Goal: Information Seeking & Learning: Learn about a topic

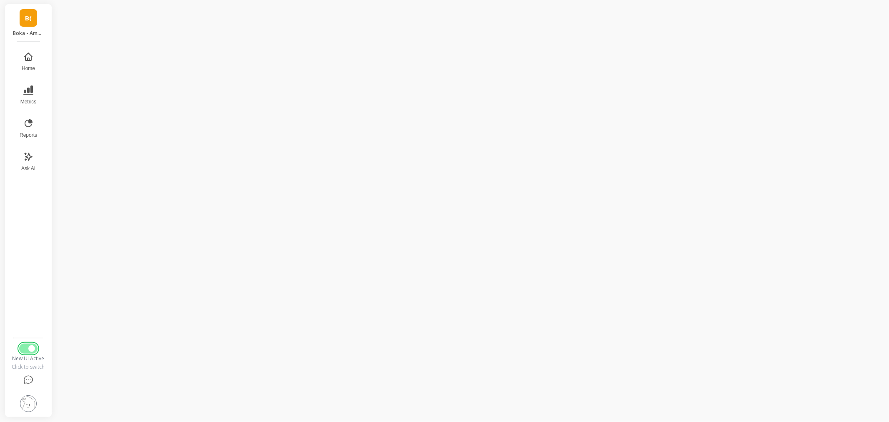
click at [23, 345] on button "Switch to Legacy UI" at bounding box center [28, 348] width 18 height 10
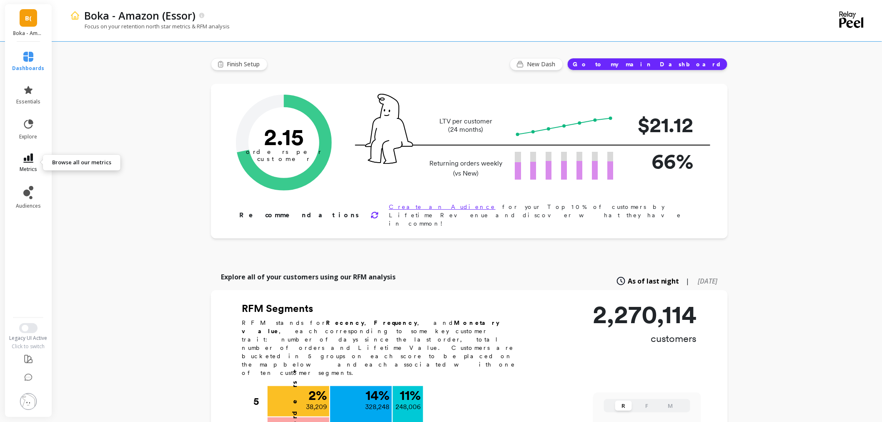
click at [30, 164] on link "metrics" at bounding box center [28, 162] width 32 height 19
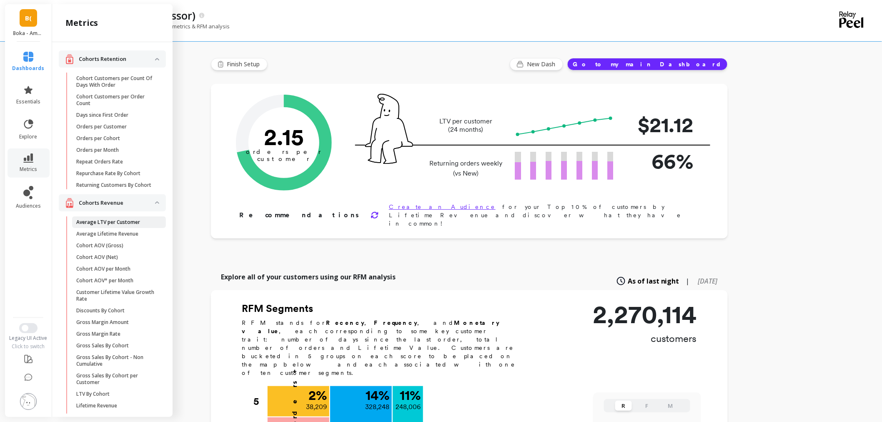
click at [121, 225] on p "Average LTV per Customer" at bounding box center [108, 222] width 64 height 7
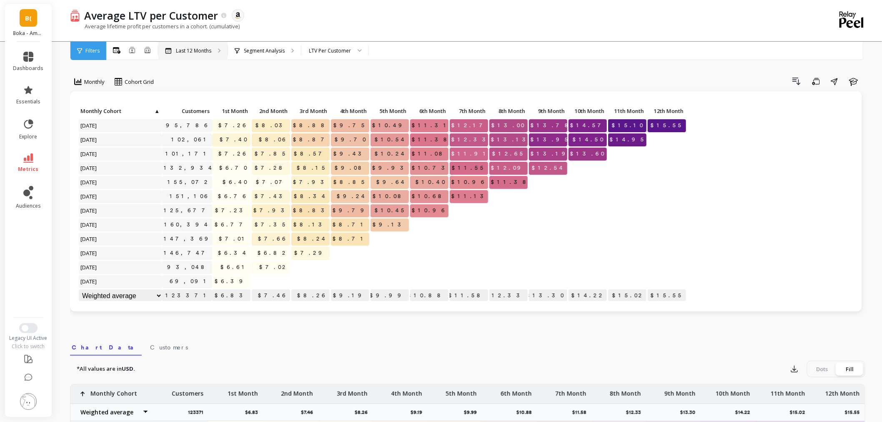
click at [180, 44] on div "Last 12 Months" at bounding box center [192, 51] width 69 height 18
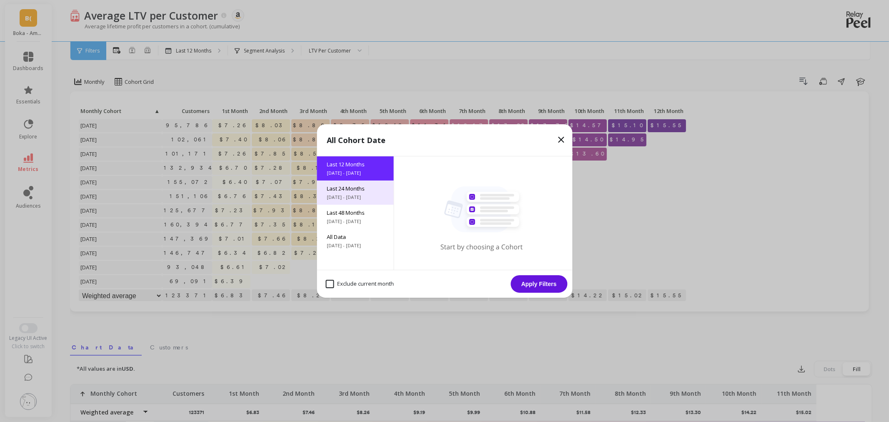
click at [335, 195] on span "9/26/2023 - 9/26/2025" at bounding box center [355, 197] width 57 height 7
click at [550, 282] on button "Apply Filters" at bounding box center [538, 283] width 57 height 17
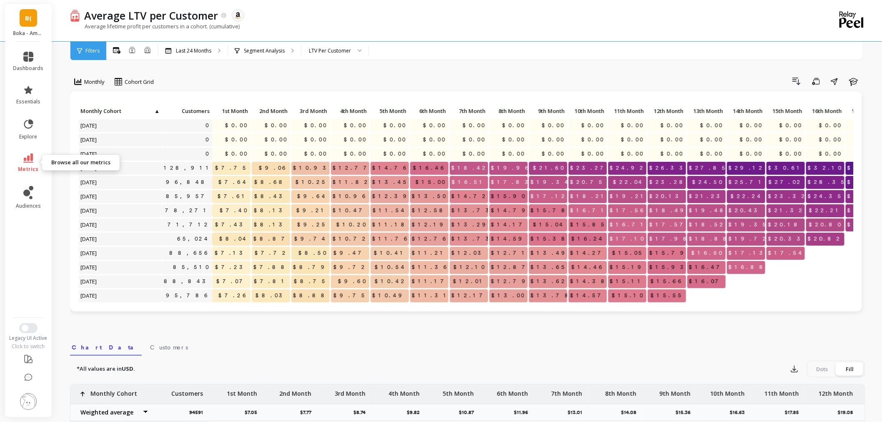
click at [42, 169] on link "metrics" at bounding box center [28, 162] width 30 height 19
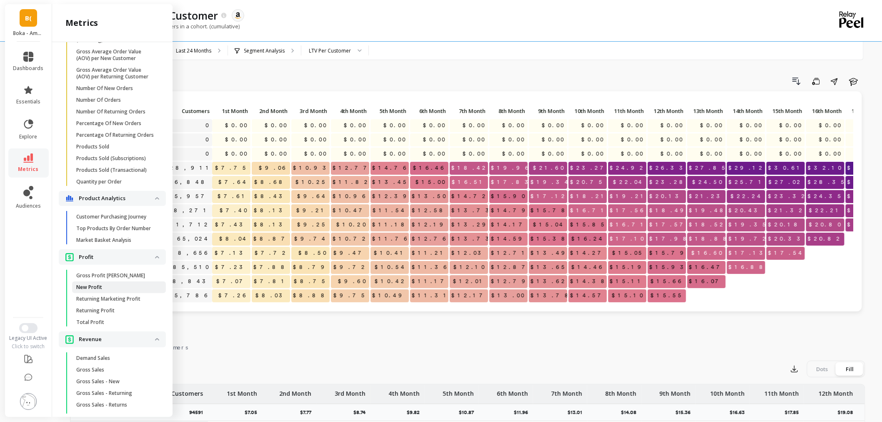
scroll to position [648, 0]
click at [128, 92] on p "Number Of New Orders" at bounding box center [104, 89] width 57 height 7
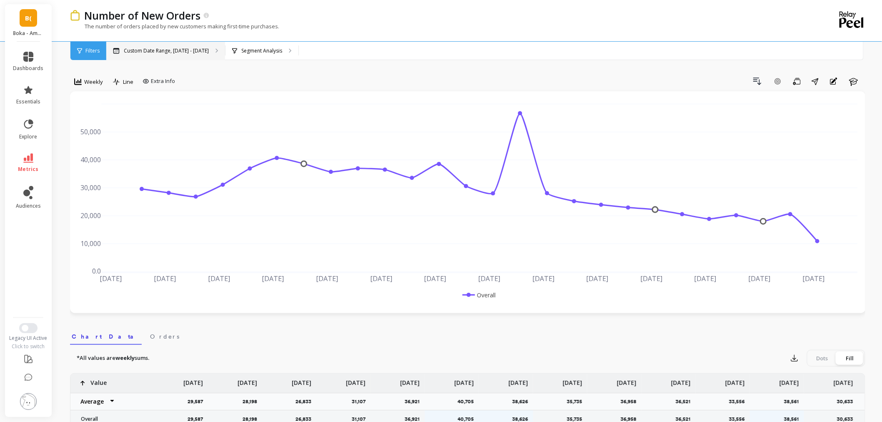
click at [142, 50] on p "Custom Date Range, Apr 1 - Sep 25" at bounding box center [166, 50] width 85 height 7
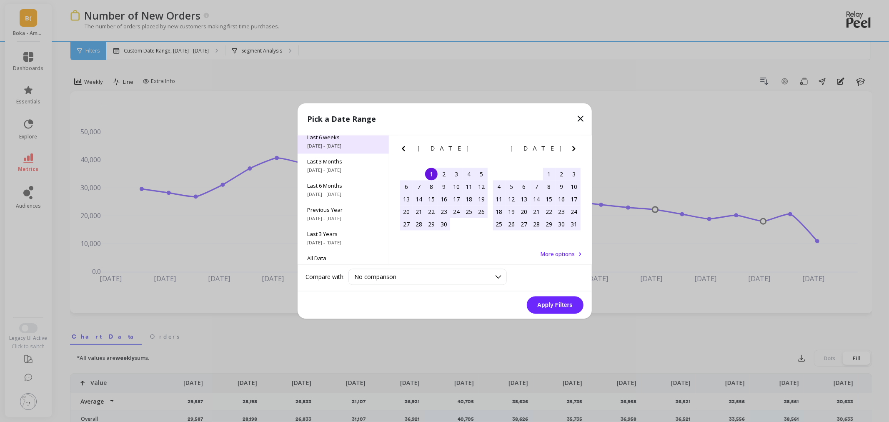
scroll to position [113, 0]
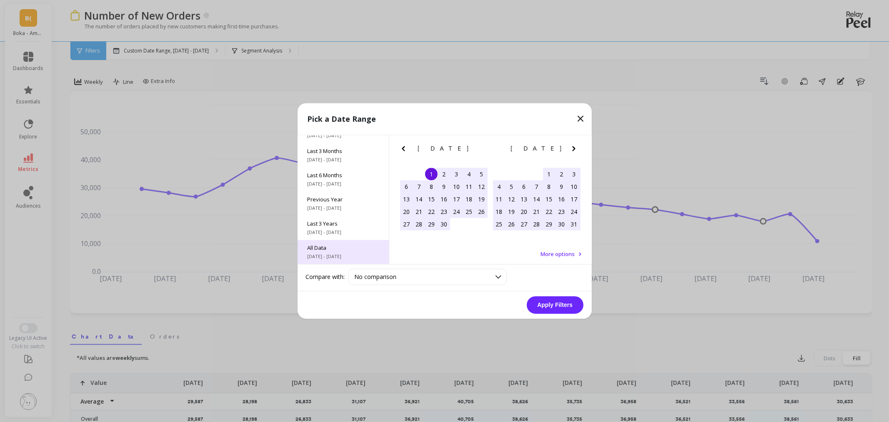
click at [332, 249] on span "All Data" at bounding box center [342, 247] width 71 height 7
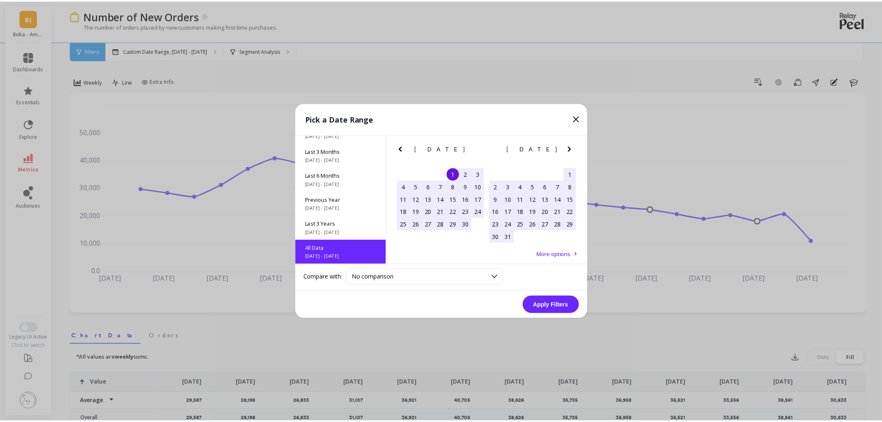
scroll to position [0, 0]
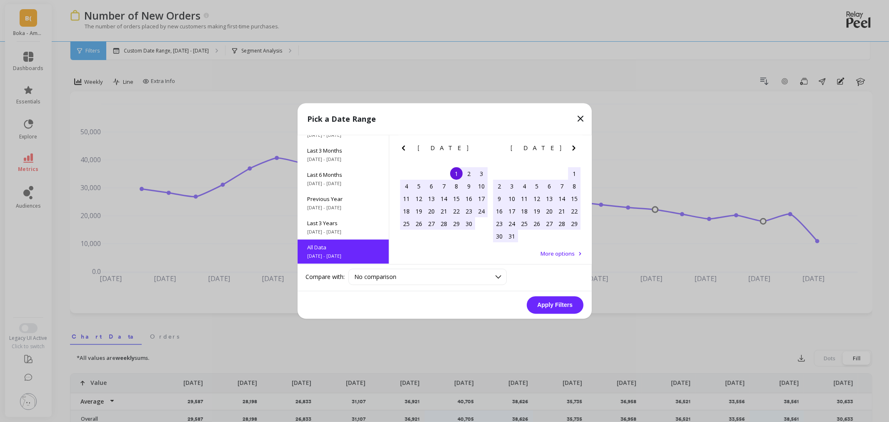
click at [545, 302] on button "Apply Filters" at bounding box center [555, 304] width 57 height 17
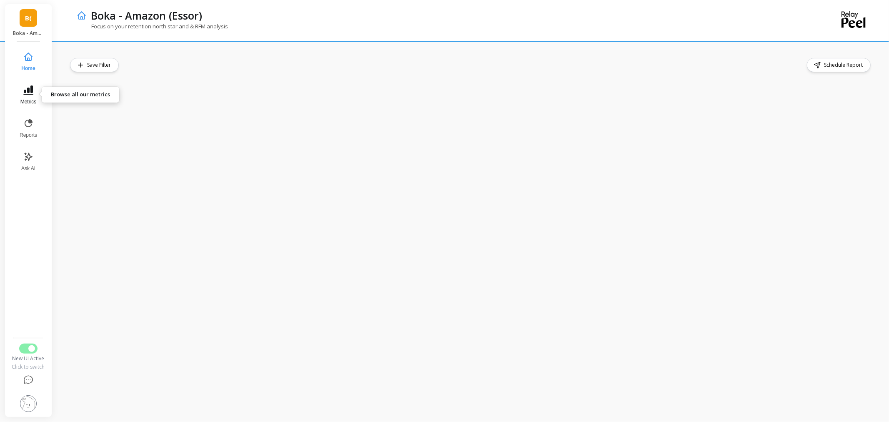
click at [27, 94] on icon at bounding box center [28, 89] width 10 height 9
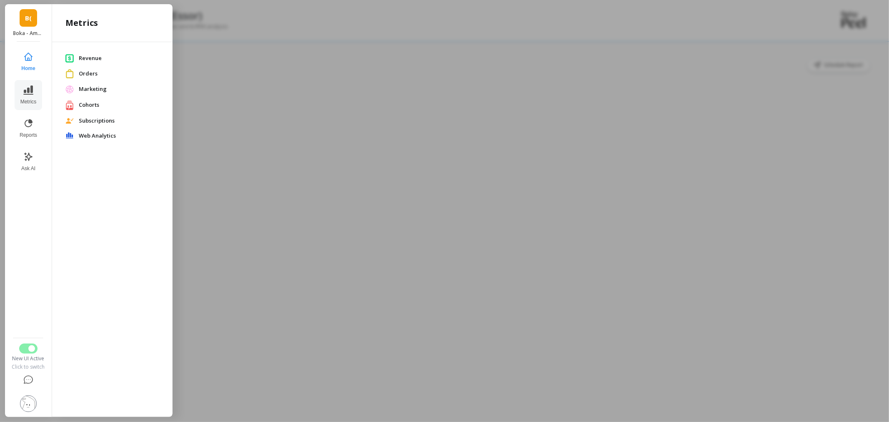
click at [96, 62] on span "Revenue" at bounding box center [119, 58] width 80 height 8
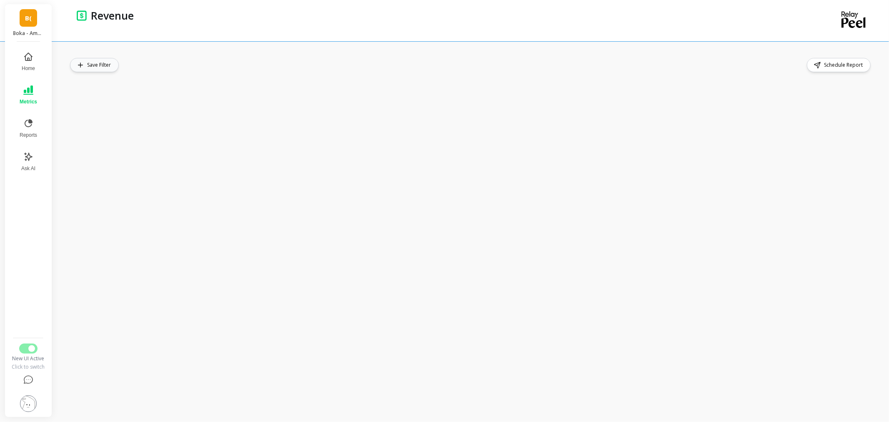
click at [105, 68] on span "Save Filter" at bounding box center [100, 65] width 26 height 8
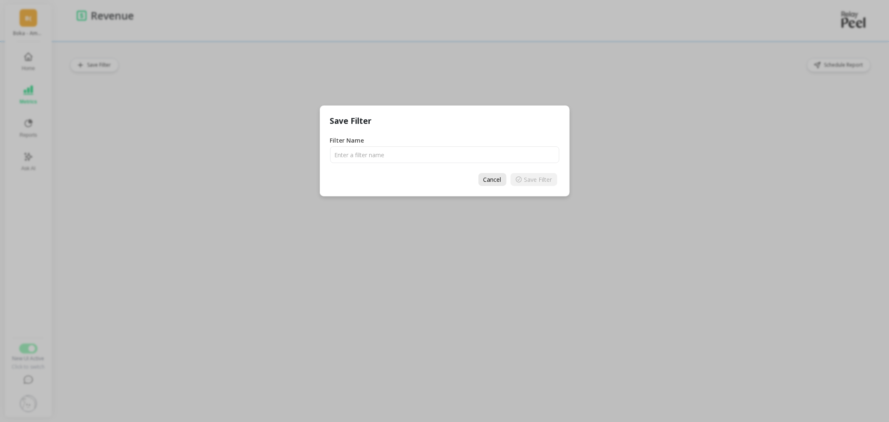
click at [494, 178] on span "Cancel" at bounding box center [492, 179] width 18 height 8
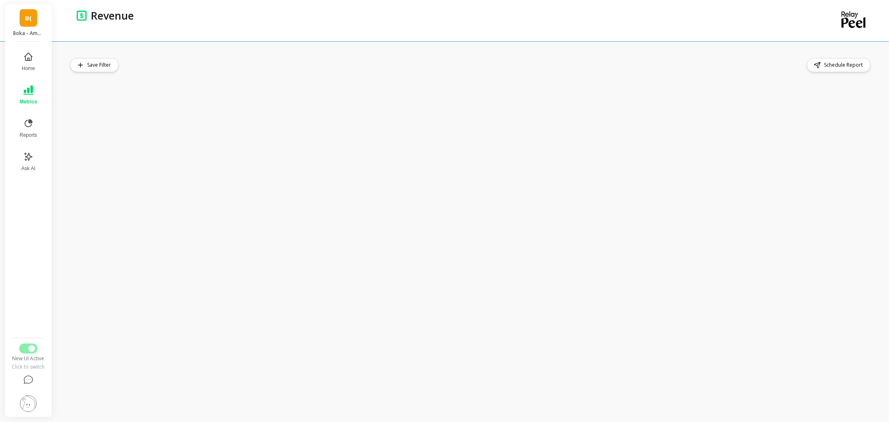
click at [717, 49] on div "Save Filter Schedule Report" at bounding box center [473, 231] width 832 height 380
click at [18, 132] on button "Reports" at bounding box center [28, 128] width 27 height 30
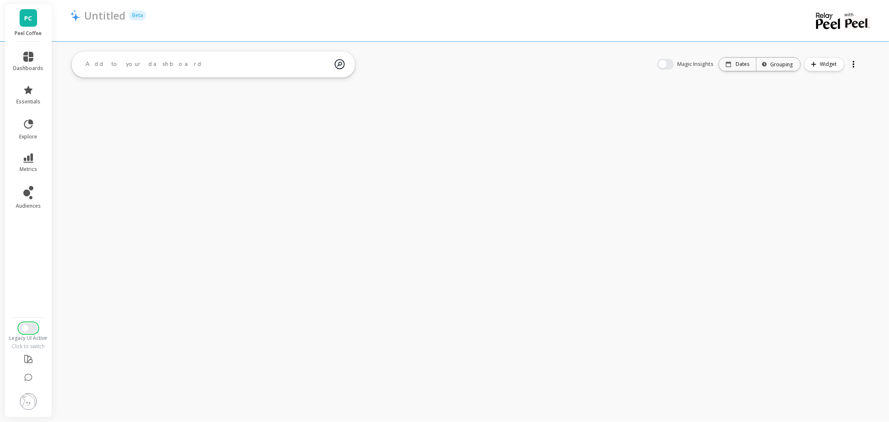
click at [35, 327] on button "Switch to New UI" at bounding box center [28, 328] width 18 height 10
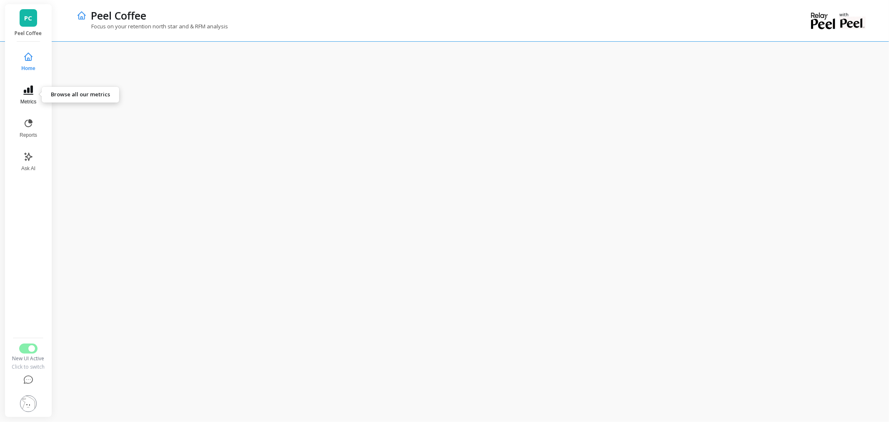
click at [34, 90] on button "Metrics" at bounding box center [28, 95] width 27 height 30
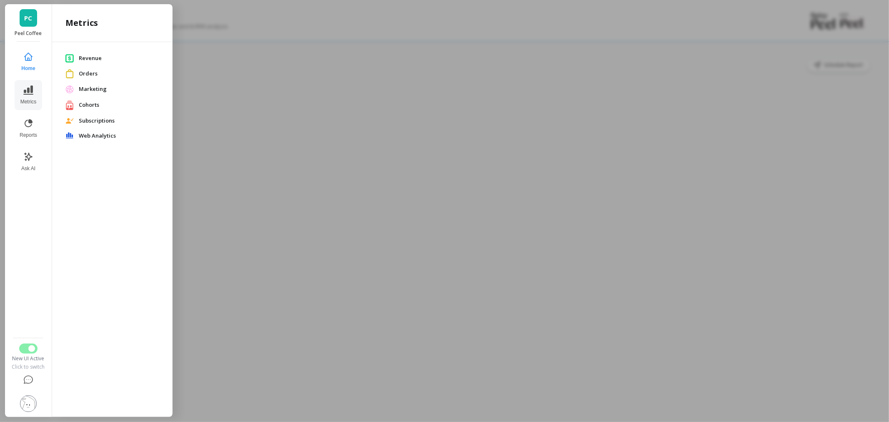
click at [332, 46] on div at bounding box center [444, 211] width 889 height 422
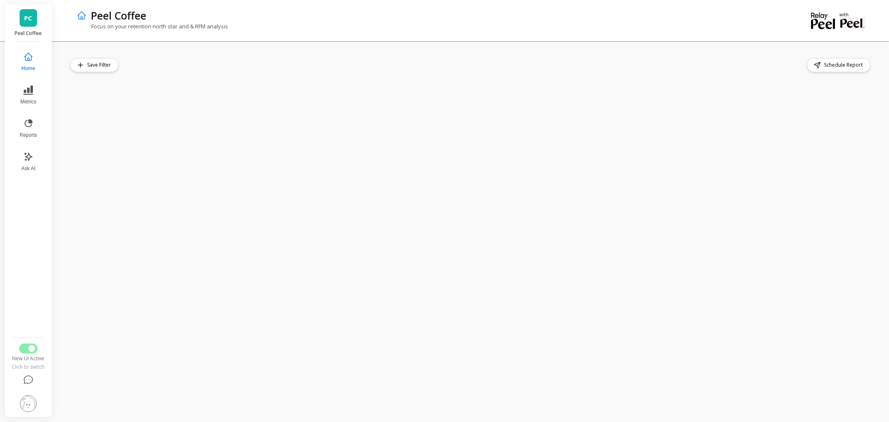
click at [36, 60] on button "Home" at bounding box center [28, 62] width 27 height 30
click at [32, 97] on button "Metrics" at bounding box center [28, 95] width 27 height 30
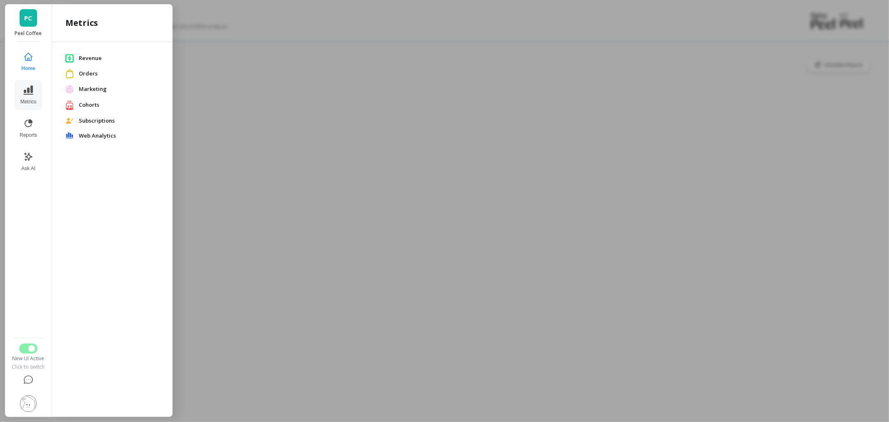
click at [106, 57] on span "Revenue" at bounding box center [119, 58] width 80 height 8
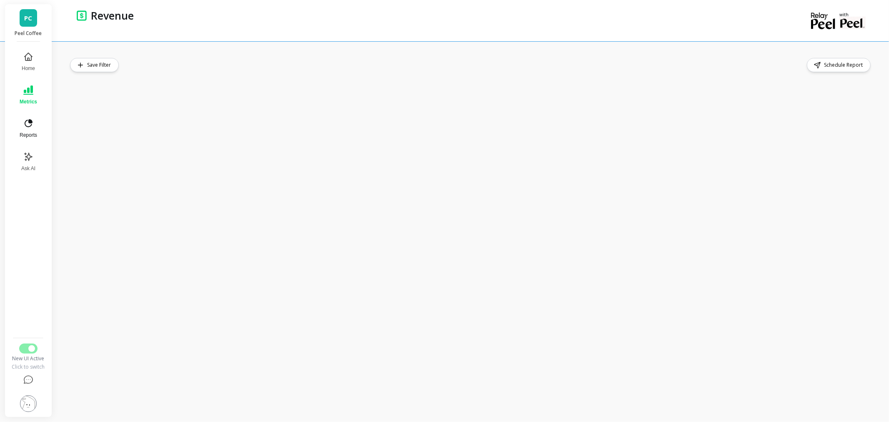
click at [17, 121] on button "Reports" at bounding box center [28, 128] width 27 height 30
click at [28, 140] on button "Reports" at bounding box center [28, 128] width 29 height 30
click at [24, 127] on icon at bounding box center [28, 123] width 10 height 10
click at [25, 125] on icon at bounding box center [29, 123] width 8 height 8
click at [20, 124] on button "Reports" at bounding box center [28, 128] width 29 height 30
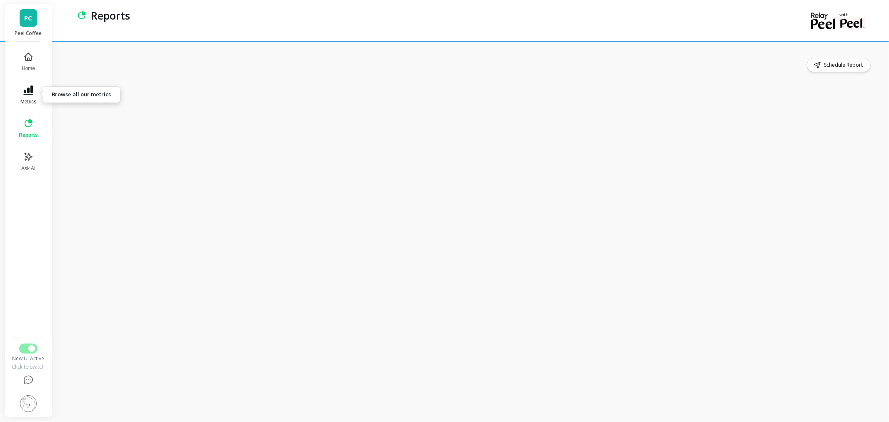
click at [27, 99] on span "Metrics" at bounding box center [28, 101] width 16 height 7
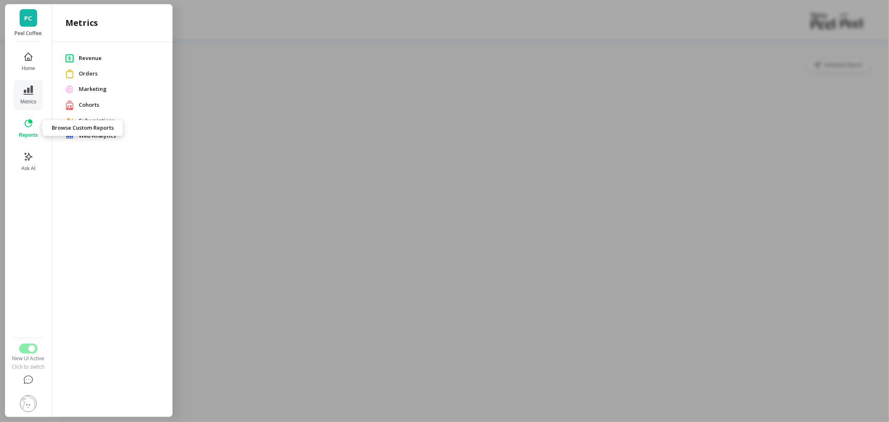
click at [25, 125] on icon at bounding box center [29, 123] width 8 height 8
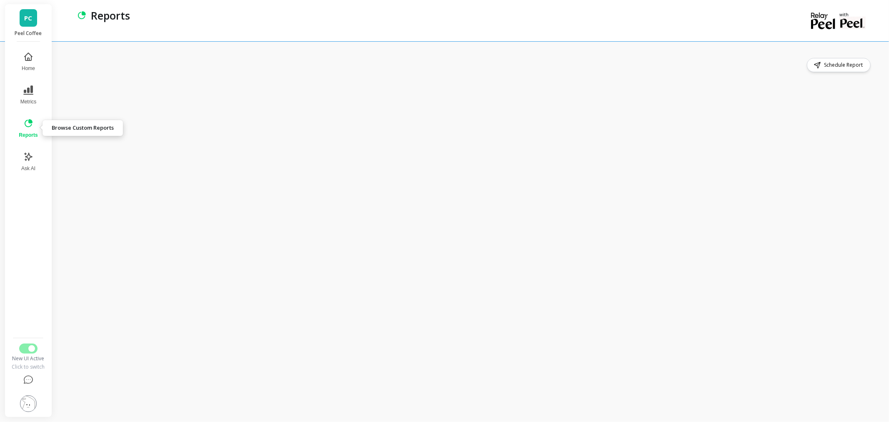
click at [26, 125] on icon at bounding box center [29, 123] width 8 height 8
click at [34, 60] on button "Home" at bounding box center [28, 62] width 29 height 30
click at [25, 130] on button "Reports" at bounding box center [28, 128] width 27 height 30
click at [32, 102] on span "Metrics" at bounding box center [28, 101] width 16 height 7
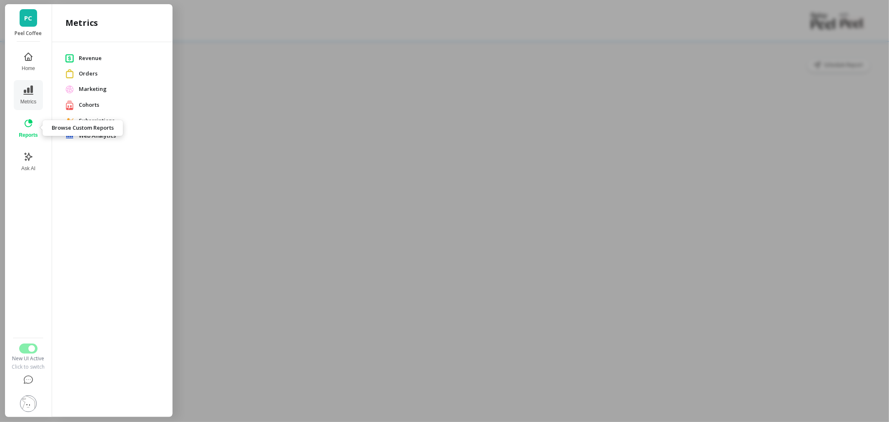
click at [30, 126] on icon at bounding box center [29, 123] width 8 height 8
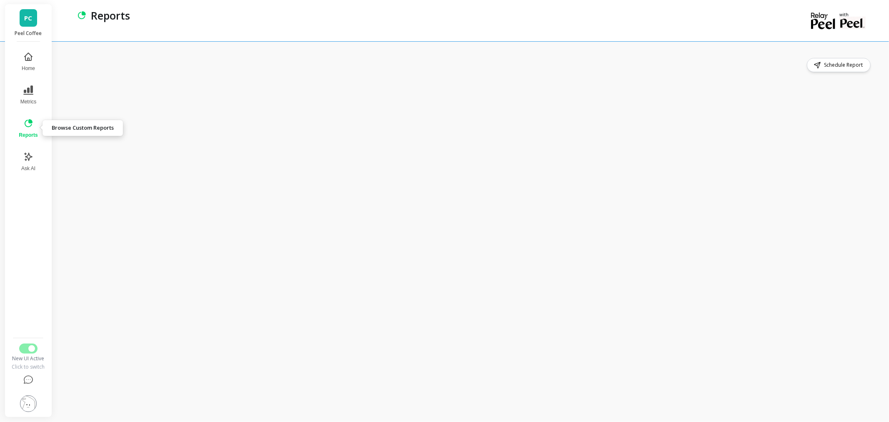
click at [30, 126] on icon at bounding box center [29, 123] width 8 height 8
drag, startPoint x: 30, startPoint y: 126, endPoint x: 34, endPoint y: 128, distance: 4.5
click at [34, 128] on button "Reports" at bounding box center [28, 128] width 29 height 30
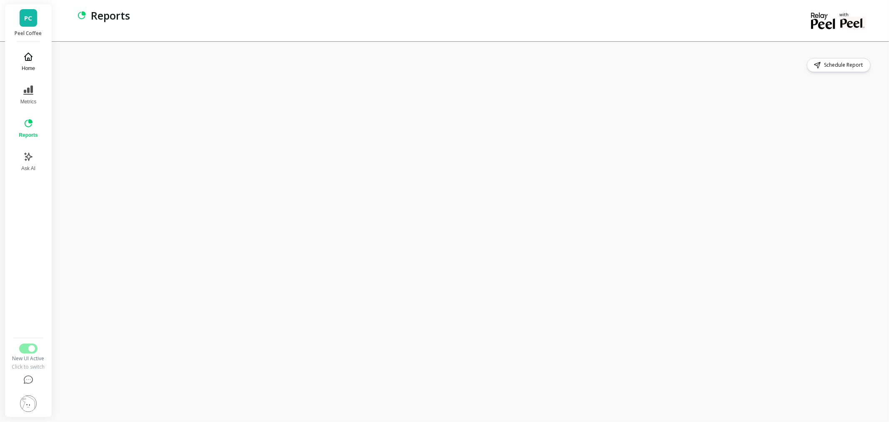
click at [33, 59] on button "Home" at bounding box center [28, 62] width 29 height 30
click at [26, 102] on span "Metrics" at bounding box center [28, 101] width 16 height 7
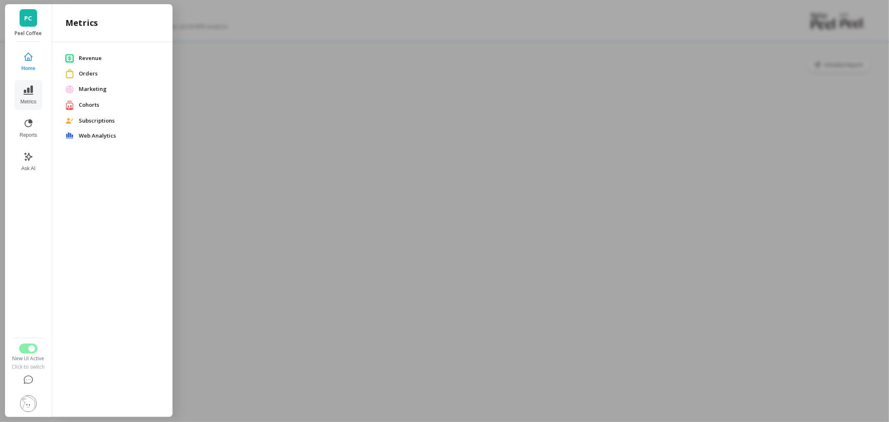
click at [97, 55] on span "Revenue" at bounding box center [119, 58] width 80 height 8
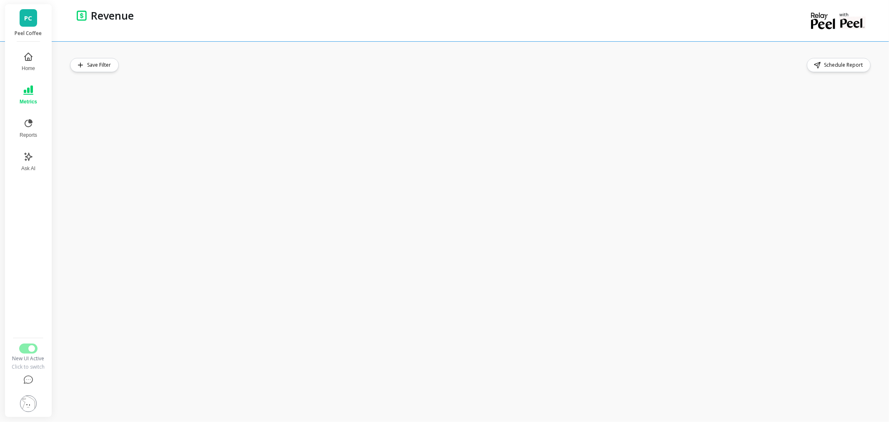
click at [34, 105] on button "Metrics" at bounding box center [28, 95] width 27 height 30
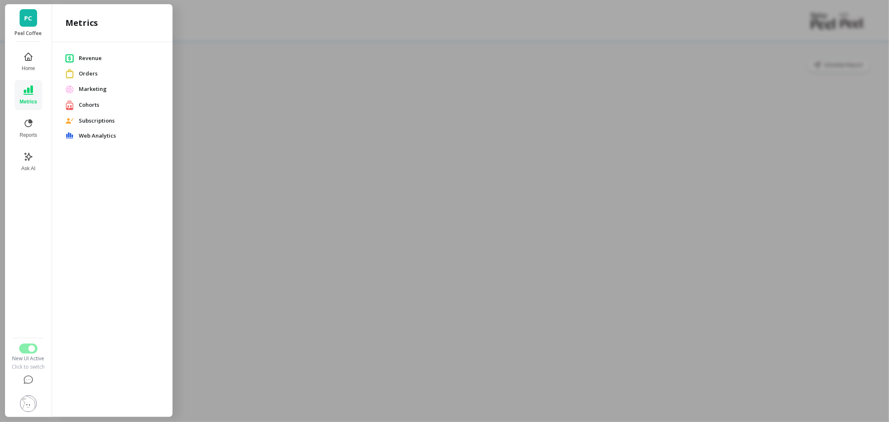
click at [83, 68] on div "Orders" at bounding box center [112, 73] width 107 height 15
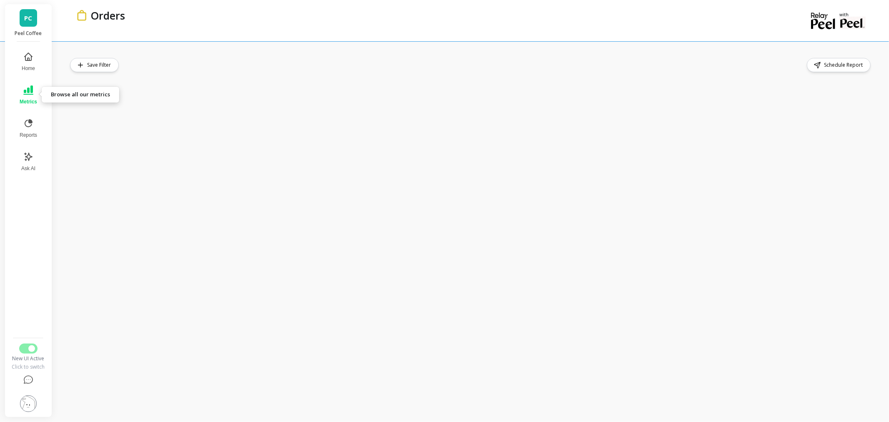
click at [26, 99] on span "Metrics" at bounding box center [28, 101] width 17 height 7
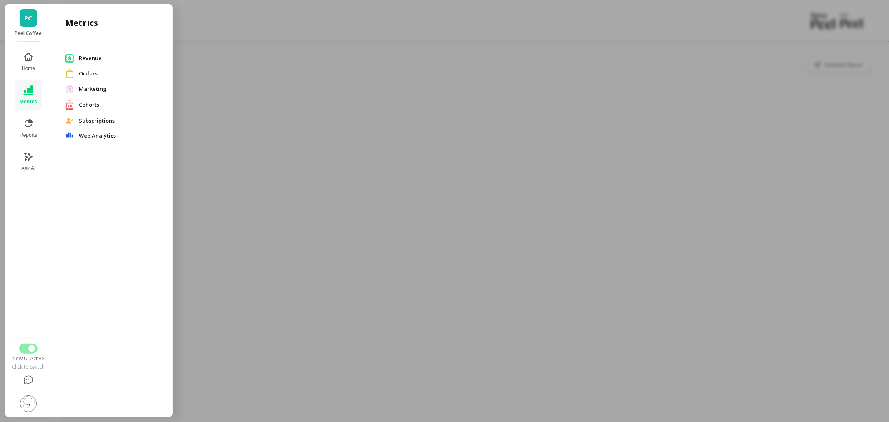
click at [381, 32] on div at bounding box center [444, 211] width 889 height 422
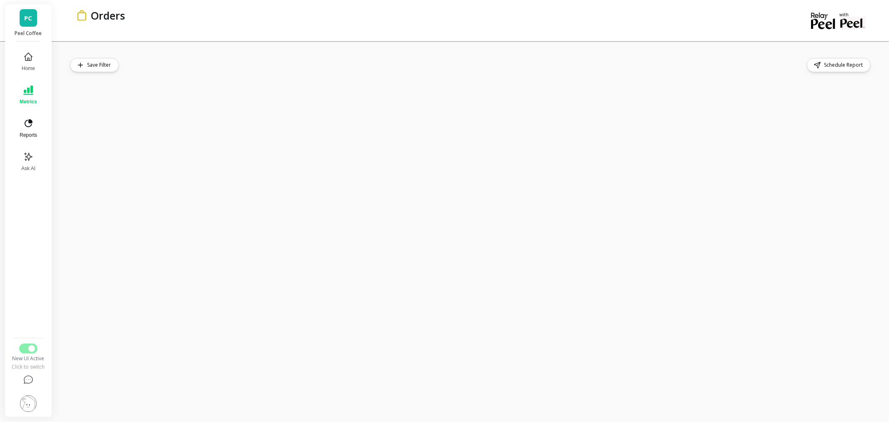
click at [36, 129] on button "Reports" at bounding box center [28, 128] width 27 height 30
click at [32, 55] on icon at bounding box center [28, 57] width 10 height 10
click at [22, 125] on button "Reports" at bounding box center [28, 128] width 27 height 30
click at [29, 126] on icon at bounding box center [28, 123] width 10 height 10
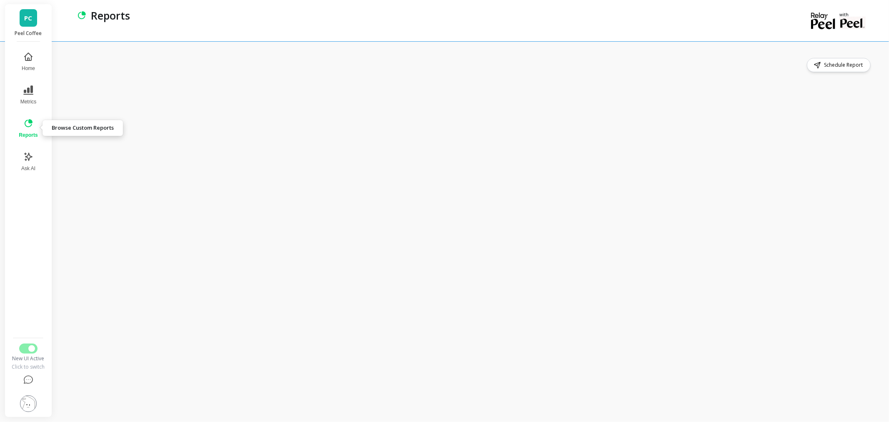
click at [27, 126] on icon at bounding box center [29, 123] width 8 height 8
click at [27, 126] on icon at bounding box center [28, 123] width 10 height 10
click at [28, 126] on icon at bounding box center [28, 123] width 10 height 10
click at [24, 93] on icon at bounding box center [28, 90] width 10 height 10
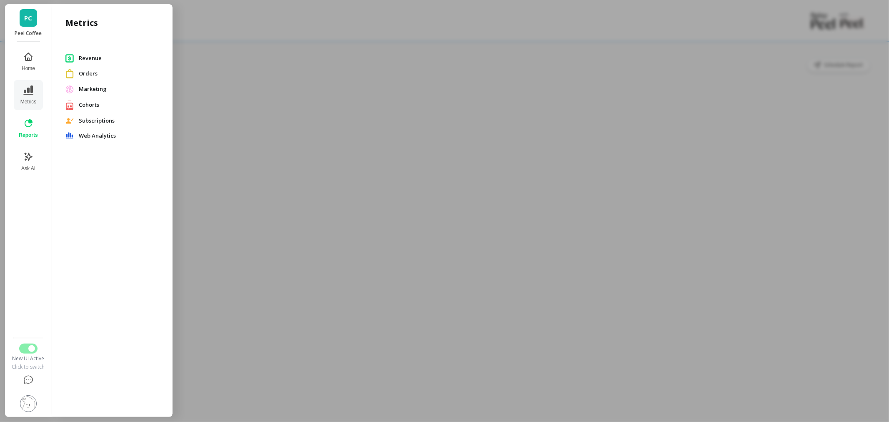
click at [100, 57] on span "Revenue" at bounding box center [119, 58] width 80 height 8
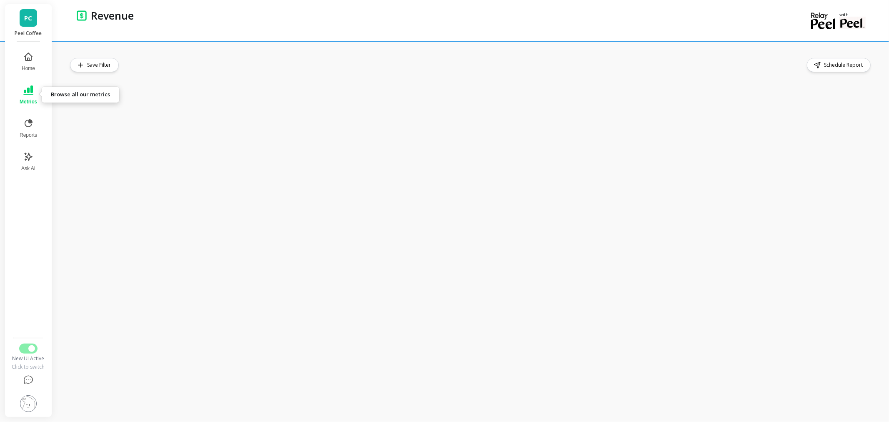
click at [32, 100] on span "Metrics" at bounding box center [28, 101] width 17 height 7
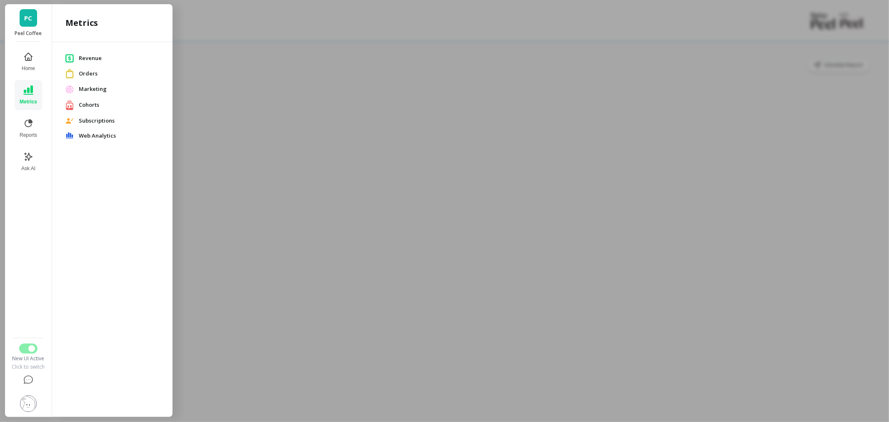
click at [85, 72] on span "Orders" at bounding box center [119, 74] width 80 height 8
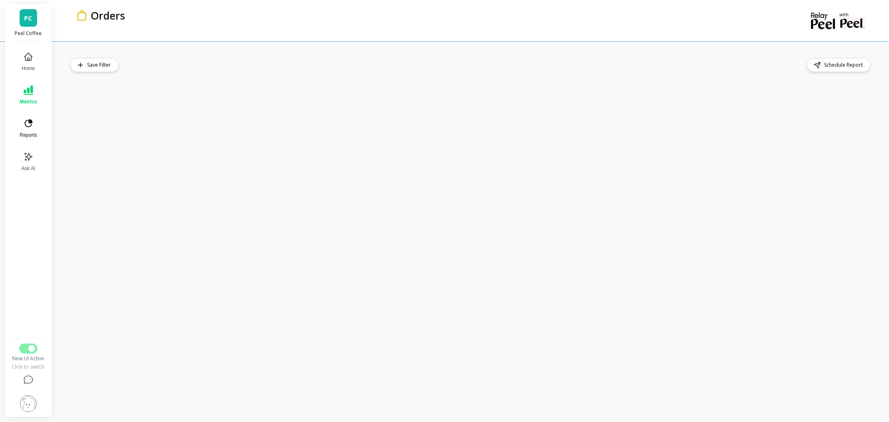
click at [26, 130] on button "Reports" at bounding box center [28, 128] width 27 height 30
click at [26, 127] on icon at bounding box center [28, 123] width 10 height 10
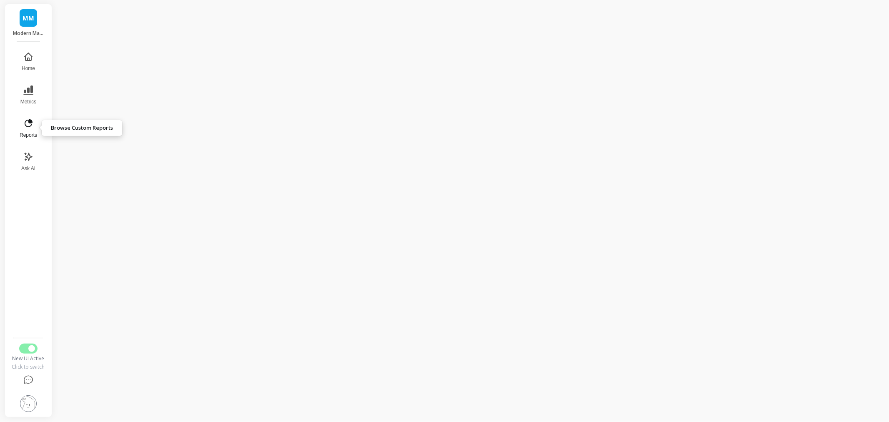
click at [27, 124] on icon at bounding box center [28, 123] width 10 height 10
click at [32, 132] on span "Reports" at bounding box center [28, 135] width 19 height 7
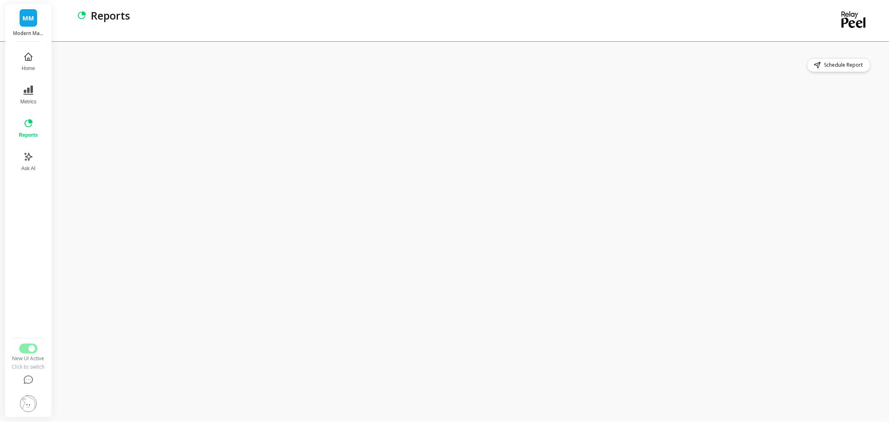
click at [26, 123] on icon at bounding box center [28, 123] width 10 height 10
click at [27, 122] on icon at bounding box center [28, 123] width 10 height 10
click at [23, 131] on button "Reports" at bounding box center [28, 128] width 29 height 30
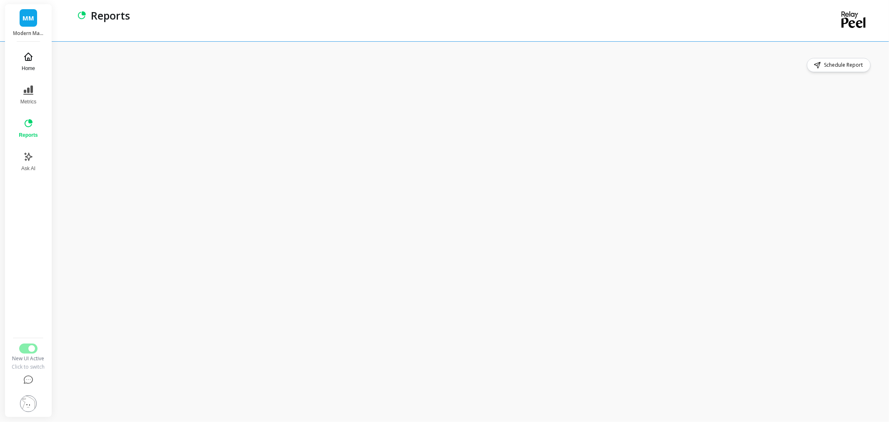
click at [36, 59] on button "Home" at bounding box center [28, 62] width 29 height 30
click at [21, 26] on link "MM" at bounding box center [28, 17] width 17 height 17
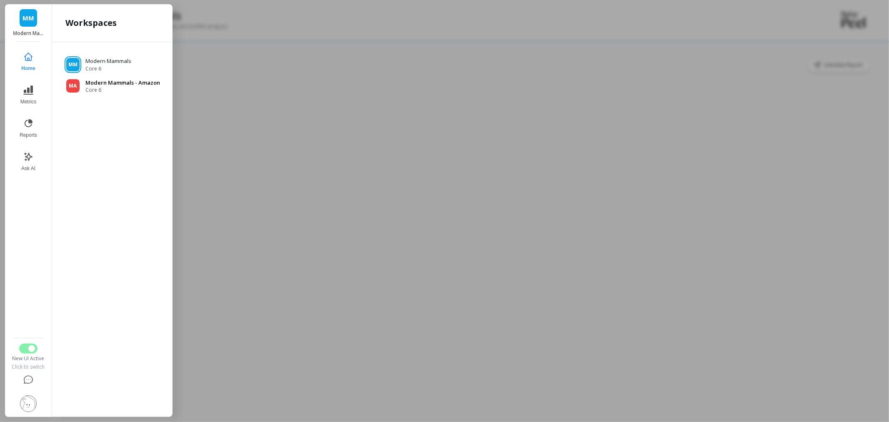
click at [96, 88] on span "Core 6" at bounding box center [122, 90] width 75 height 7
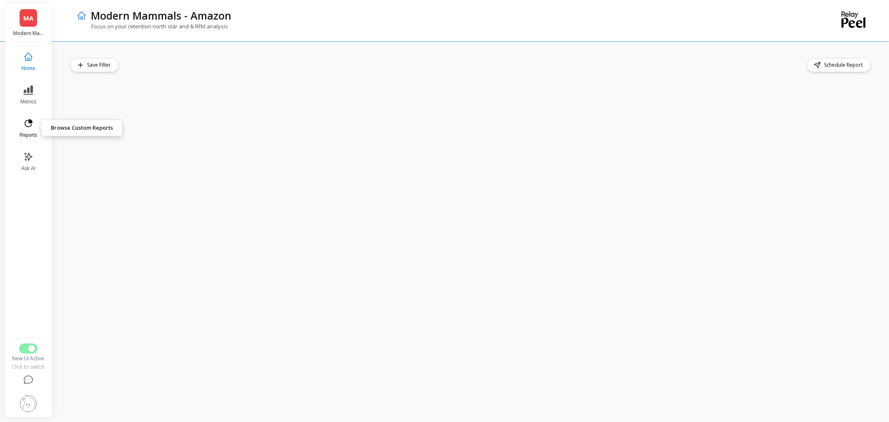
click at [36, 136] on span "Reports" at bounding box center [28, 135] width 17 height 7
